Goal: Information Seeking & Learning: Learn about a topic

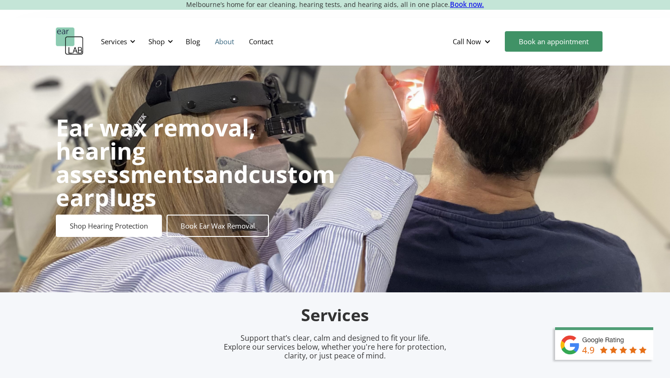
click at [220, 42] on link "About" at bounding box center [224, 41] width 34 height 27
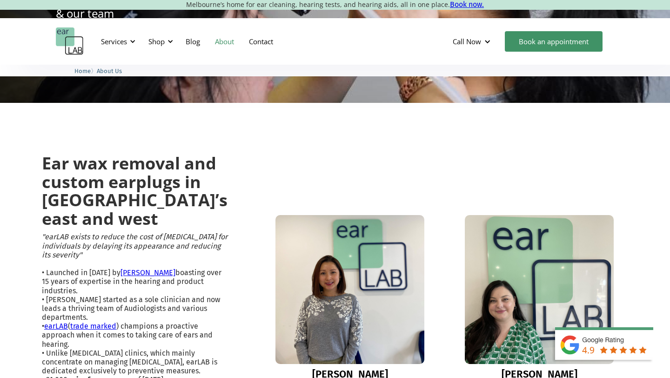
scroll to position [272, 0]
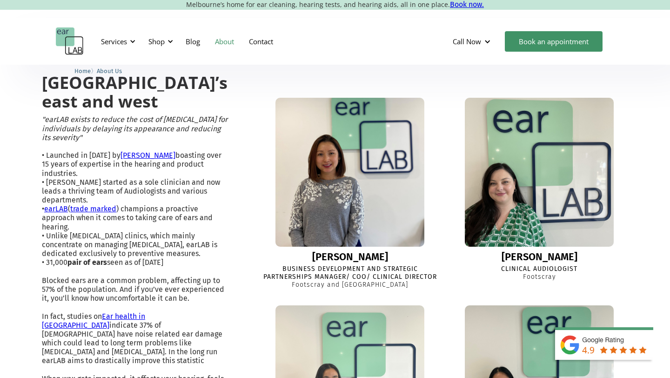
click at [318, 204] on img at bounding box center [350, 172] width 164 height 164
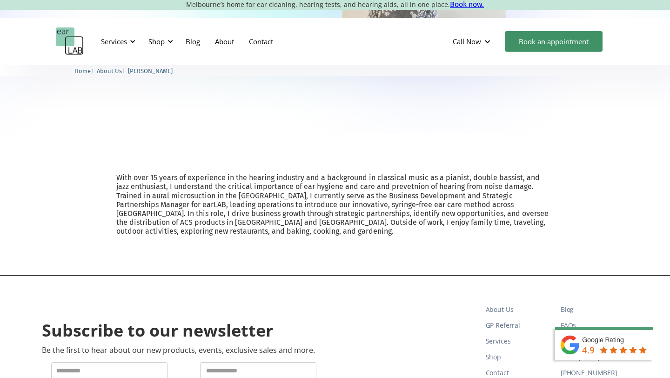
scroll to position [219, 0]
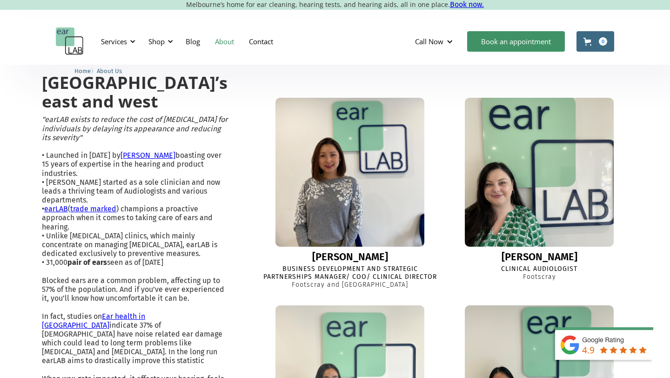
click at [496, 169] on img at bounding box center [538, 172] width 161 height 161
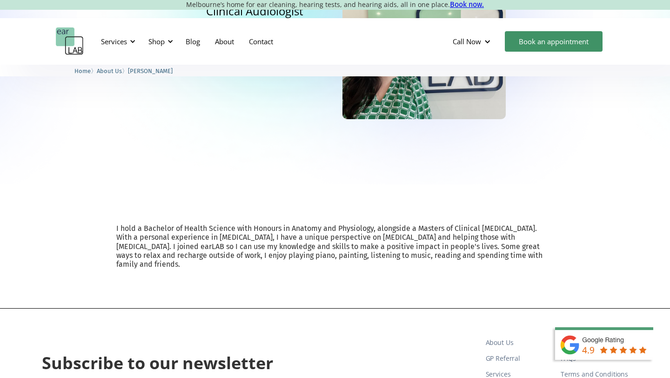
scroll to position [235, 0]
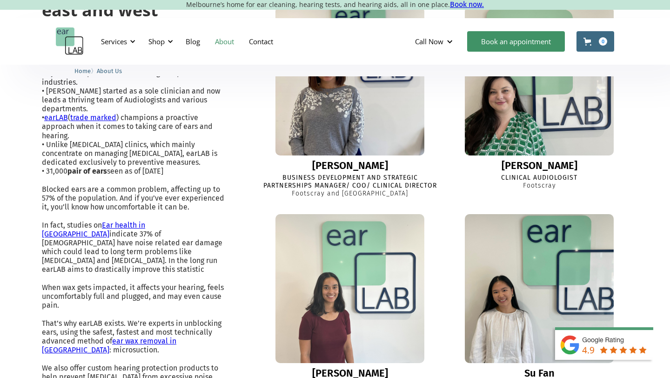
scroll to position [370, 0]
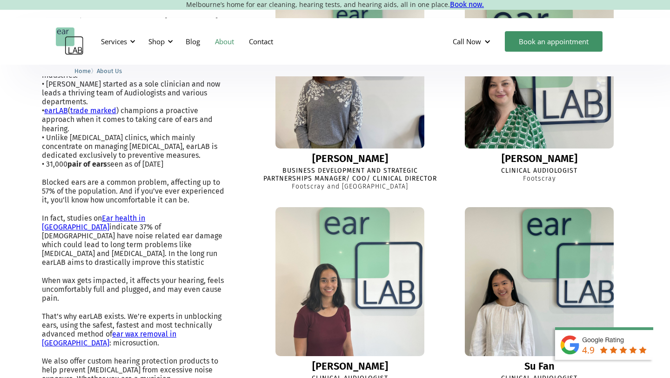
click at [326, 238] on img at bounding box center [350, 282] width 164 height 164
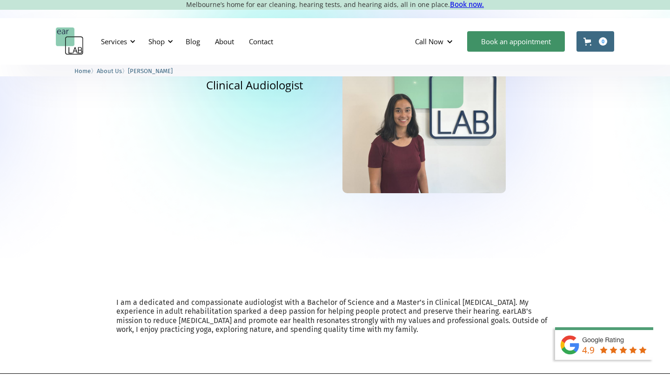
scroll to position [177, 0]
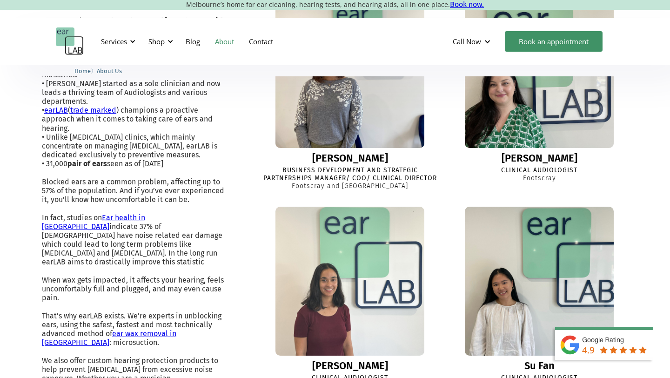
scroll to position [370, 0]
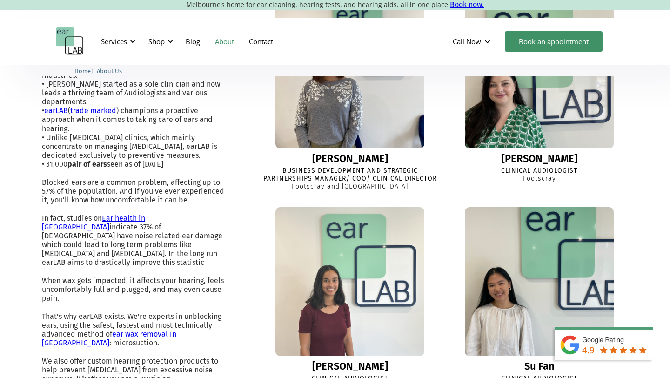
click at [579, 269] on img at bounding box center [539, 281] width 163 height 163
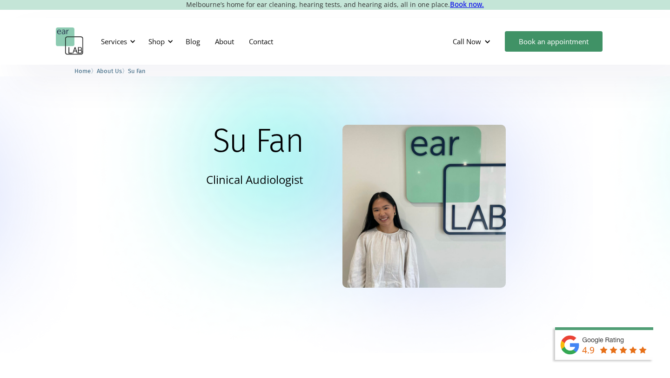
scroll to position [199, 0]
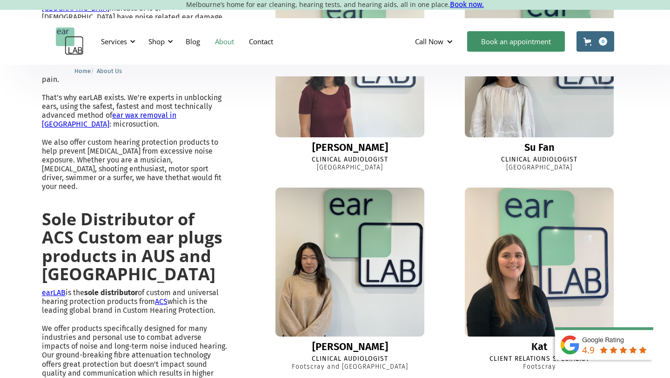
scroll to position [622, 0]
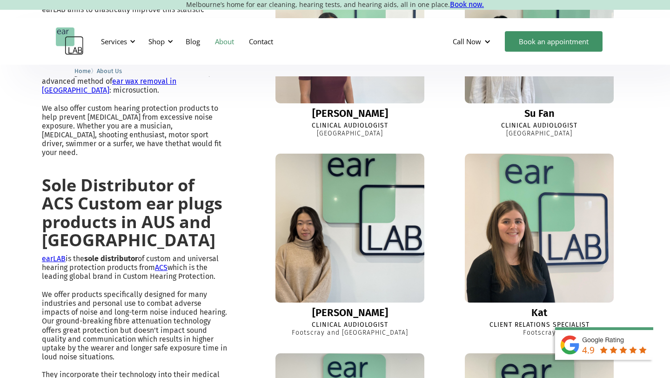
click at [329, 230] on img at bounding box center [350, 228] width 164 height 164
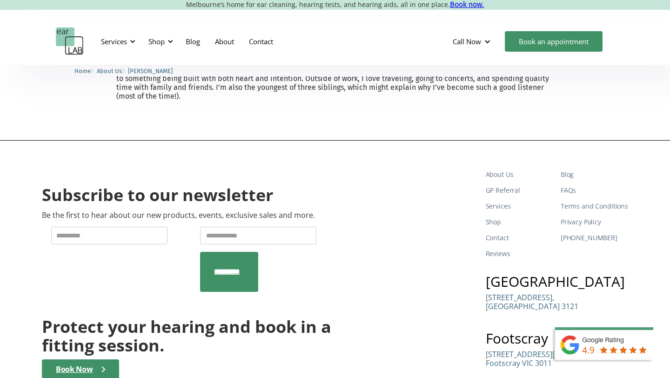
scroll to position [167, 0]
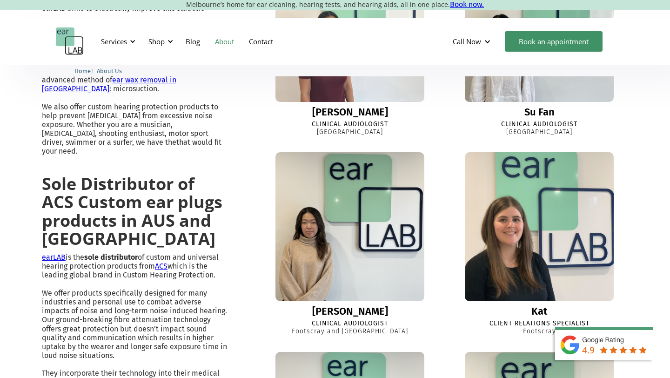
scroll to position [630, 0]
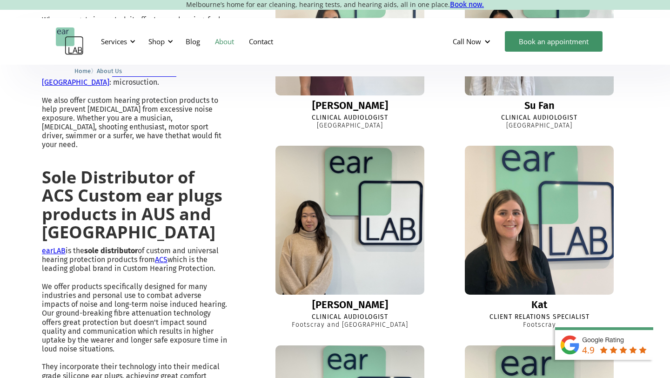
click at [502, 231] on img at bounding box center [539, 220] width 164 height 164
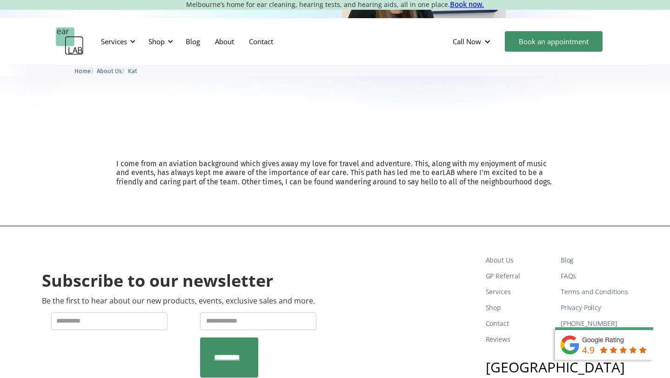
scroll to position [231, 0]
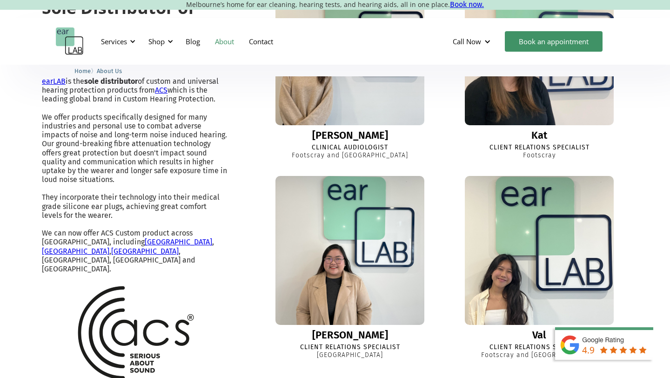
scroll to position [839, 0]
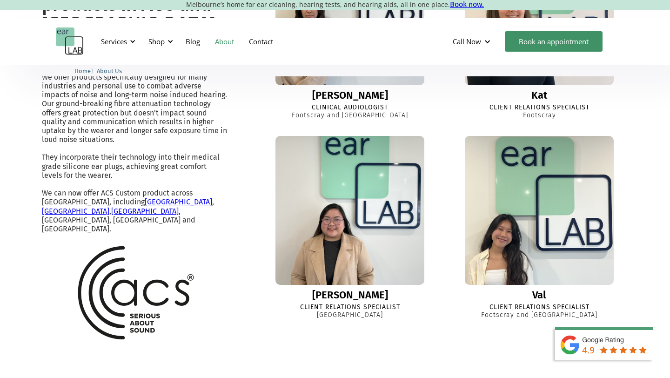
click at [373, 205] on img at bounding box center [350, 210] width 164 height 164
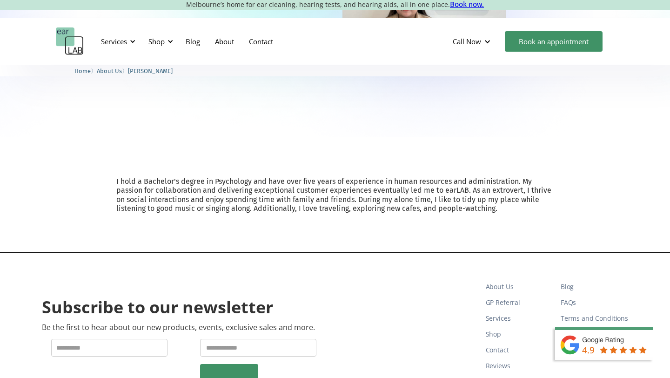
scroll to position [204, 0]
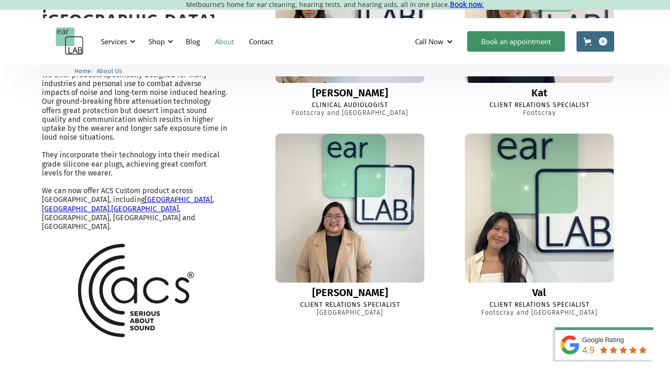
scroll to position [839, 0]
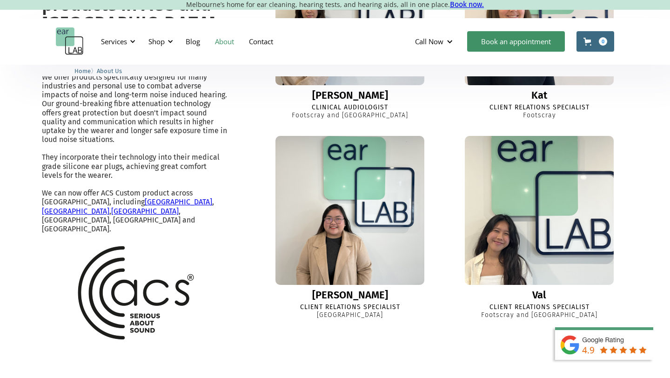
click at [504, 210] on img at bounding box center [539, 210] width 164 height 164
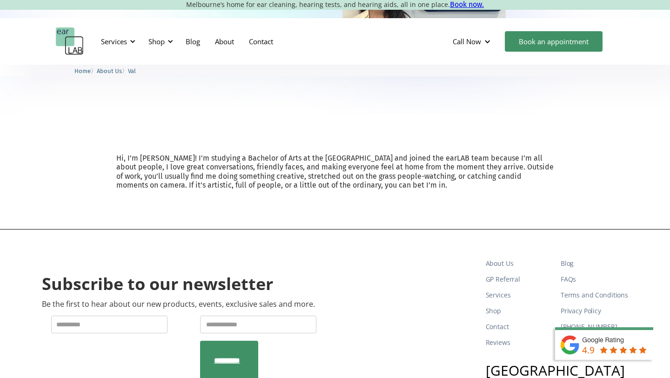
scroll to position [231, 0]
